Goal: Book appointment/travel/reservation

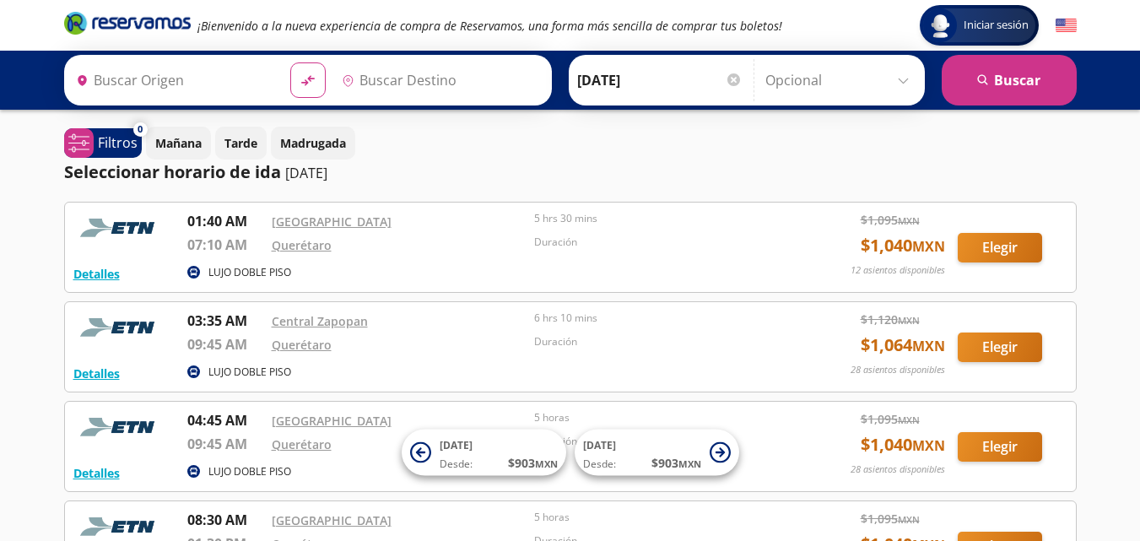
type input "[GEOGRAPHIC_DATA], [GEOGRAPHIC_DATA]"
type input "Querétaro, Querétaro"
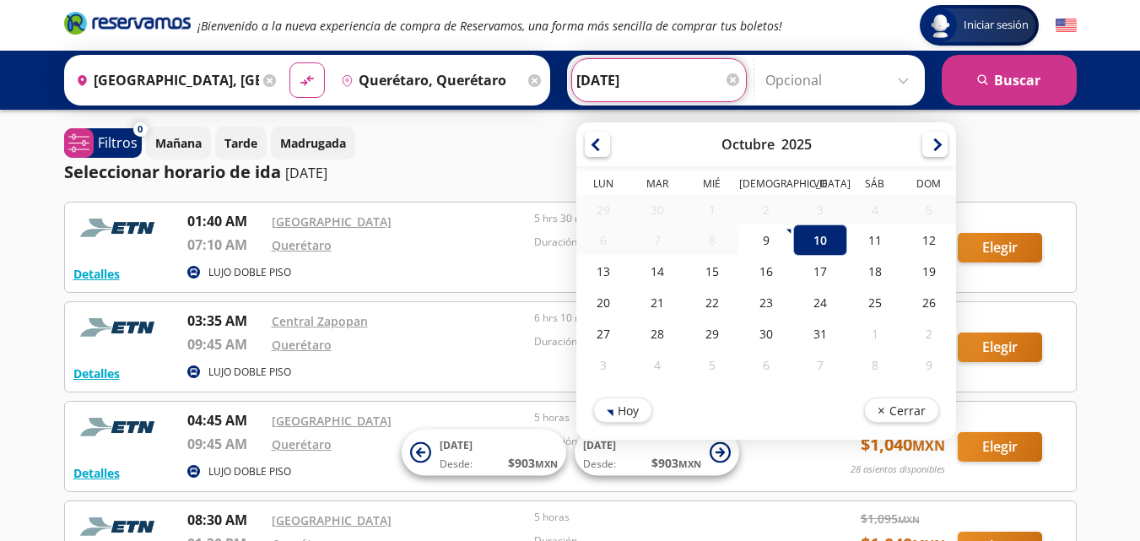
click at [684, 77] on input "[DATE]" at bounding box center [658, 80] width 165 height 42
click at [865, 235] on div "11" at bounding box center [874, 239] width 54 height 31
type input "[DATE]"
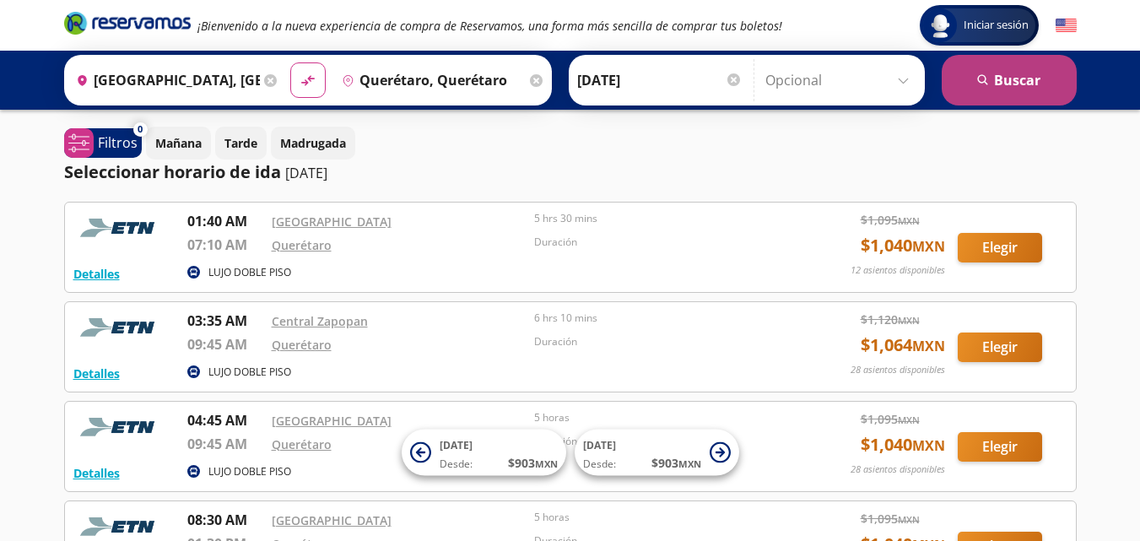
click at [1007, 71] on button "search [GEOGRAPHIC_DATA]" at bounding box center [1009, 80] width 135 height 51
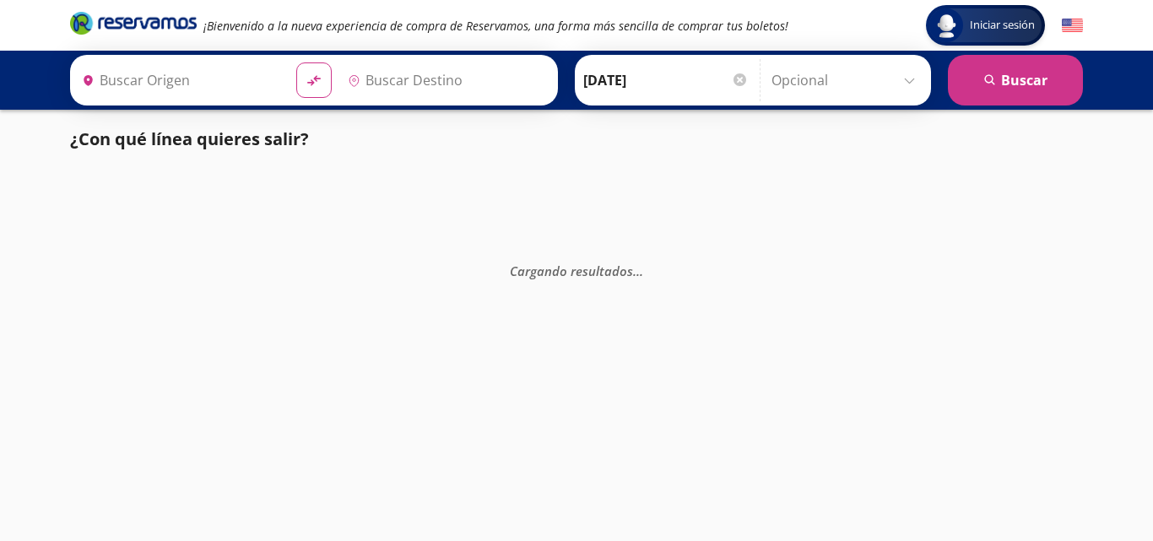
type input "[GEOGRAPHIC_DATA], [GEOGRAPHIC_DATA]"
type input "Querétaro, Querétaro"
